Goal: Find contact information: Find contact information

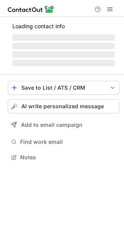
scroll to position [150, 124]
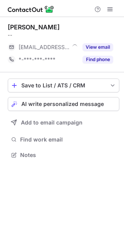
scroll to position [150, 124]
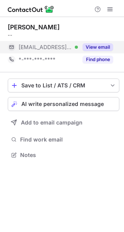
click at [99, 47] on button "View email" at bounding box center [97, 47] width 31 height 8
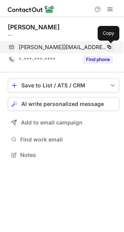
click at [109, 47] on span at bounding box center [109, 47] width 6 height 6
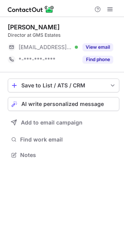
scroll to position [150, 124]
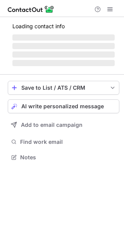
scroll to position [157, 124]
